Goal: Task Accomplishment & Management: Complete application form

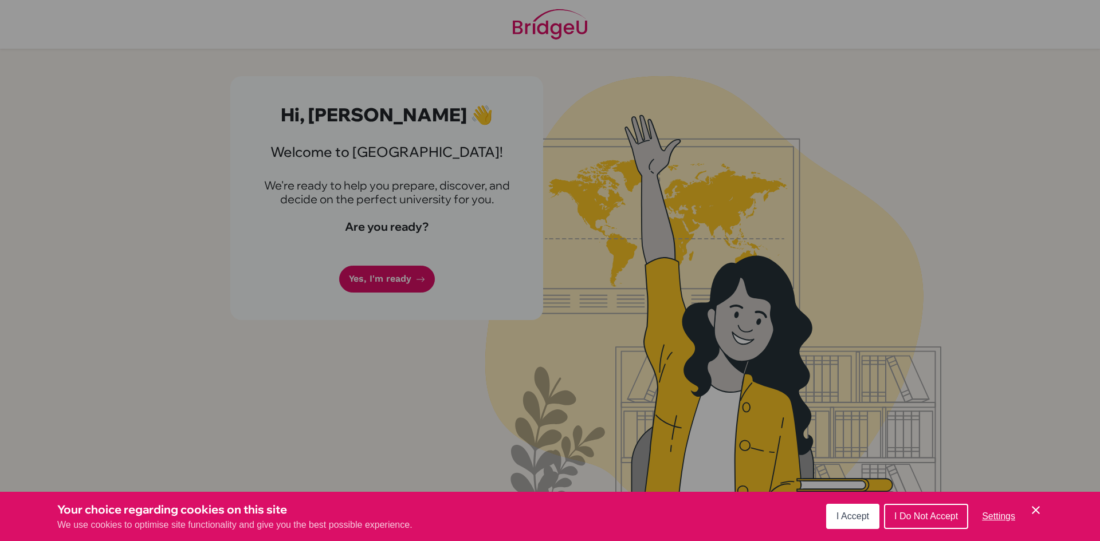
click at [1039, 509] on icon "Cookie Control Close Icon" at bounding box center [1036, 511] width 14 height 14
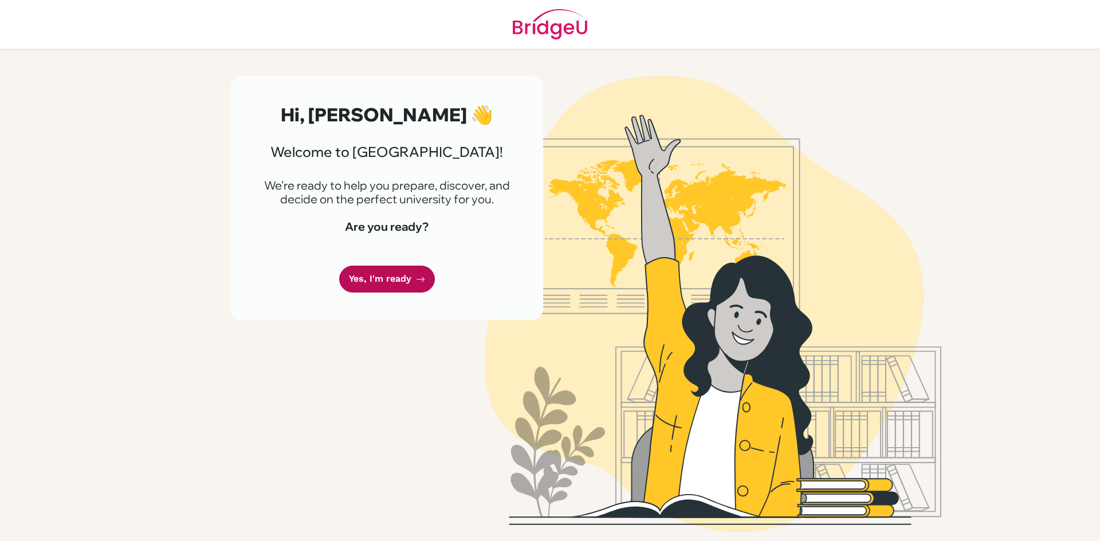
click at [406, 284] on link "Yes, I'm ready" at bounding box center [387, 279] width 96 height 27
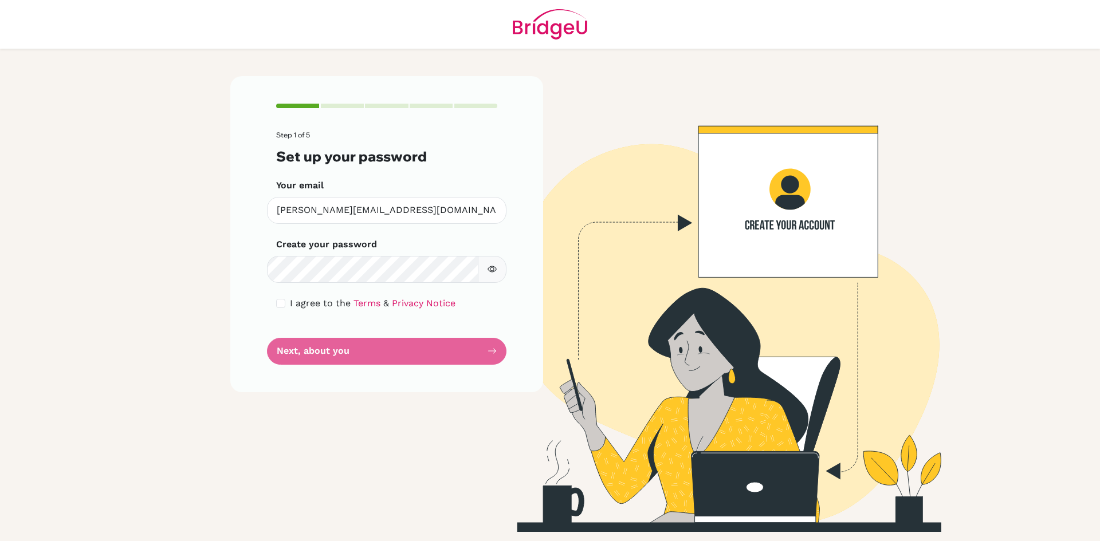
click at [500, 269] on button "button" at bounding box center [492, 269] width 29 height 27
click at [279, 303] on input "checkbox" at bounding box center [280, 303] width 9 height 9
checkbox input "true"
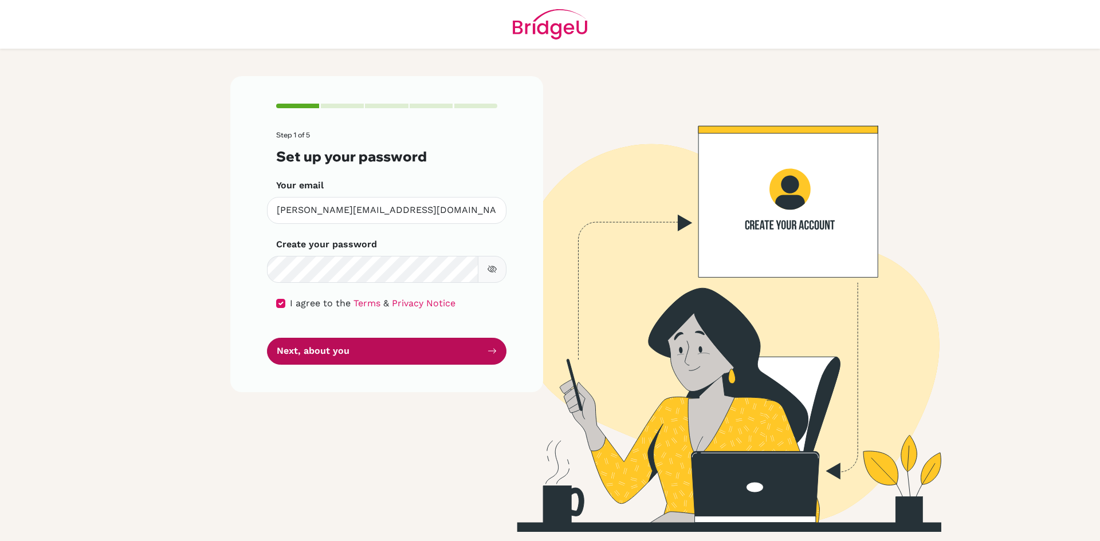
click at [332, 345] on button "Next, about you" at bounding box center [386, 351] width 239 height 27
